Goal: Go to known website: Access a specific website the user already knows

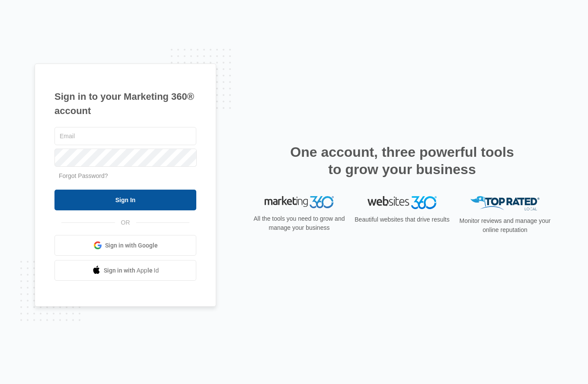
type input "ktillman@vintage-corp.com"
click at [135, 204] on input "Sign In" at bounding box center [125, 200] width 142 height 21
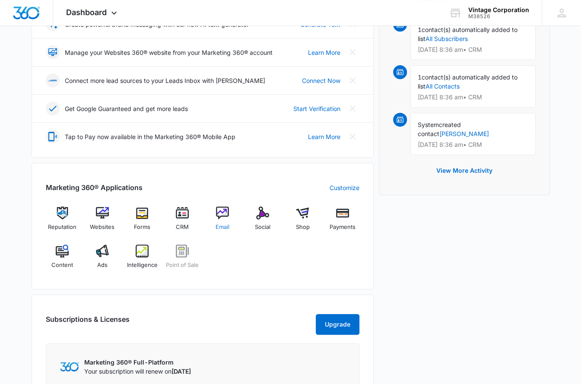
scroll to position [216, 0]
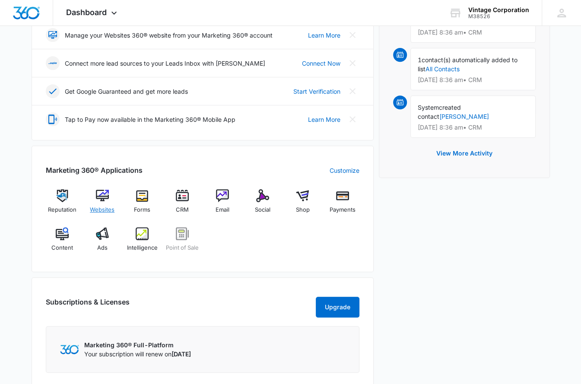
click at [111, 209] on div "Websites" at bounding box center [102, 204] width 33 height 31
